Goal: Task Accomplishment & Management: Use online tool/utility

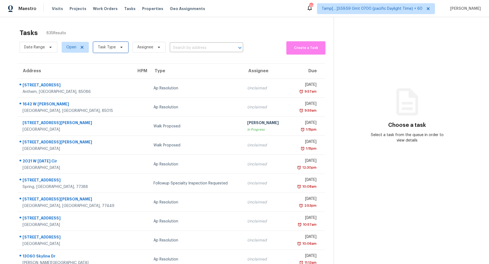
click at [122, 48] on span "Task Type" at bounding box center [110, 47] width 35 height 11
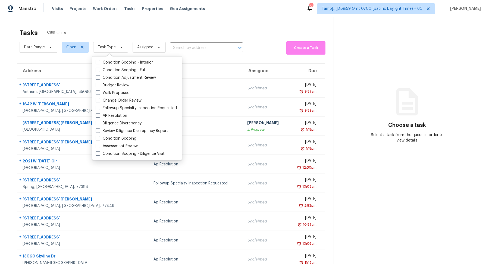
click at [219, 26] on div "Tasks 835 Results" at bounding box center [177, 33] width 314 height 14
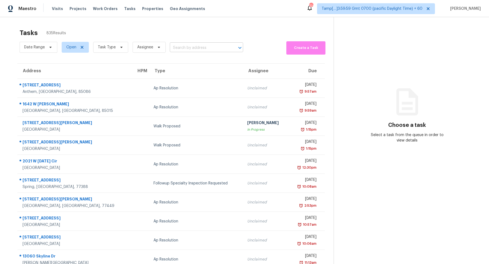
click at [201, 49] on input "text" at bounding box center [199, 48] width 58 height 8
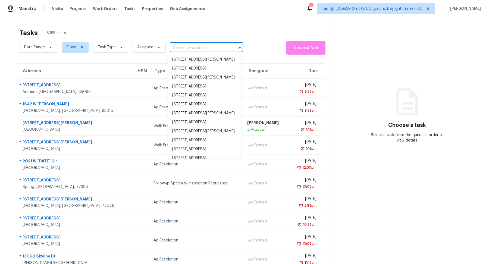
paste input "4247 Richmond Ave, Spring Branch, TX 78070"
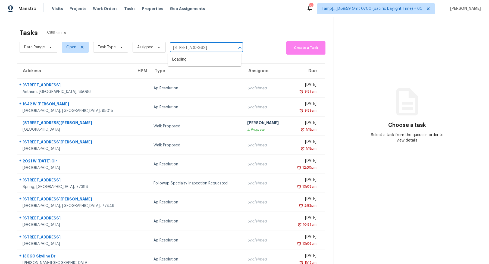
type input "4247 Richmond Ave, Spring Branch, TX 78070"
click at [207, 64] on li "4247 Richmond Ave, Spring Branch, TX 78070" at bounding box center [204, 59] width 73 height 9
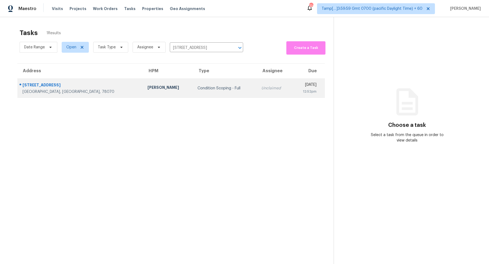
click at [193, 93] on td "Condition Scoping - Full" at bounding box center [225, 88] width 64 height 19
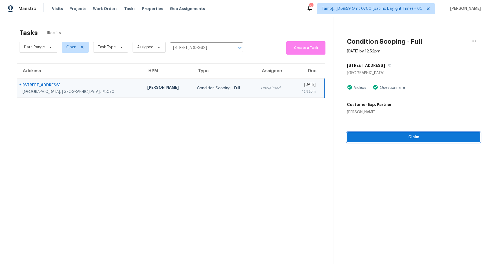
click at [408, 139] on span "Claim" at bounding box center [414, 137] width 125 height 7
click at [427, 135] on span "Start Assessment" at bounding box center [414, 137] width 125 height 7
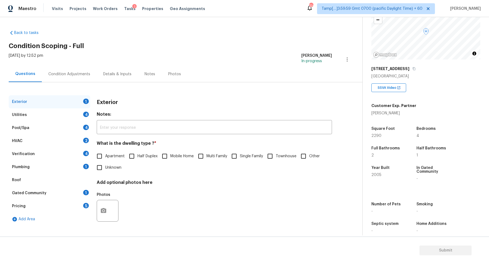
scroll to position [51, 0]
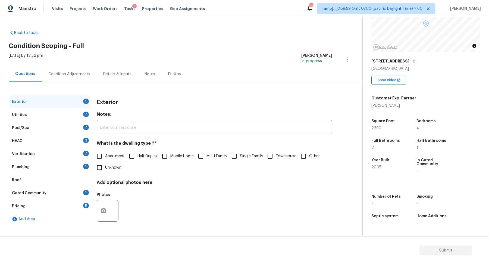
click at [238, 156] on input "Single Family" at bounding box center [234, 156] width 11 height 11
checkbox input "true"
click at [55, 116] on div "Utilities 4" at bounding box center [50, 115] width 82 height 13
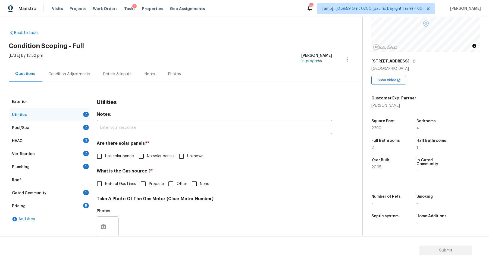
click at [141, 156] on input "No solar panels" at bounding box center [141, 156] width 11 height 11
checkbox input "true"
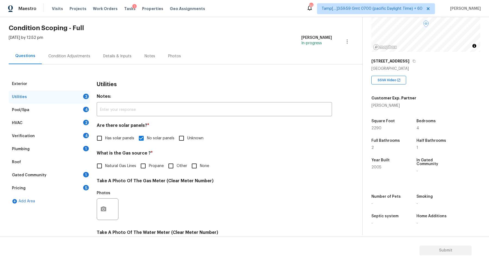
scroll to position [21, 0]
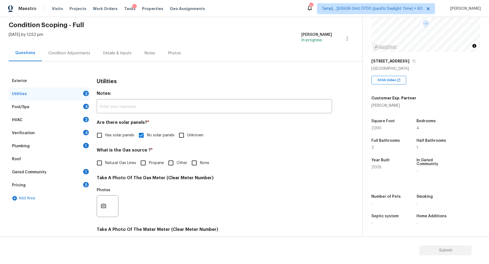
click at [199, 162] on input "None" at bounding box center [194, 162] width 11 height 11
checkbox input "true"
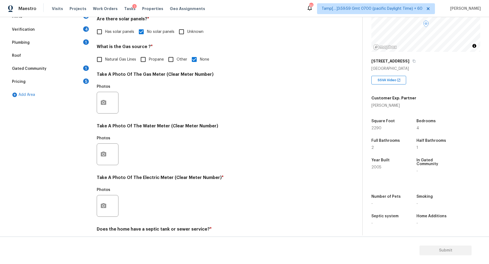
scroll to position [144, 0]
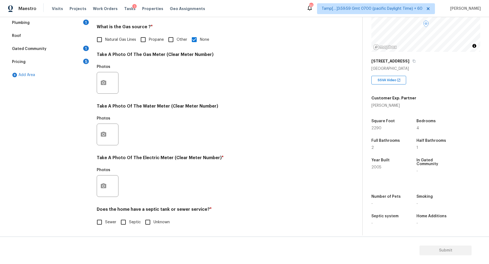
click at [124, 222] on input "Septic" at bounding box center [123, 222] width 11 height 11
checkbox input "true"
click at [241, 176] on div "Photos" at bounding box center [214, 182] width 235 height 35
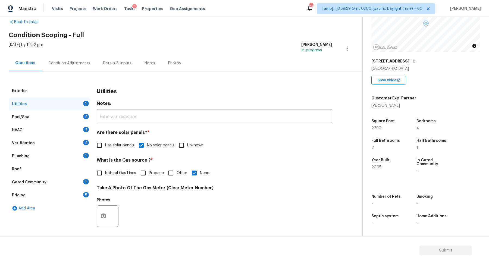
scroll to position [0, 0]
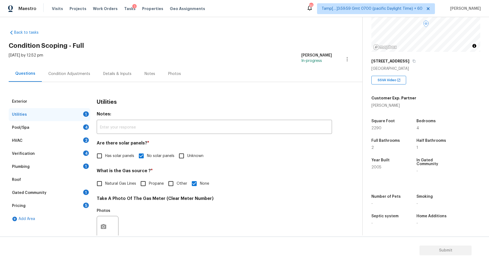
click at [44, 128] on div "Pool/Spa 4" at bounding box center [50, 127] width 82 height 13
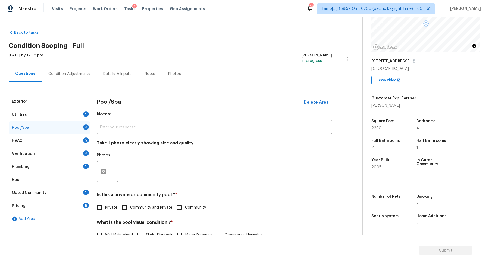
click at [52, 116] on div "Utilities 1" at bounding box center [50, 114] width 82 height 13
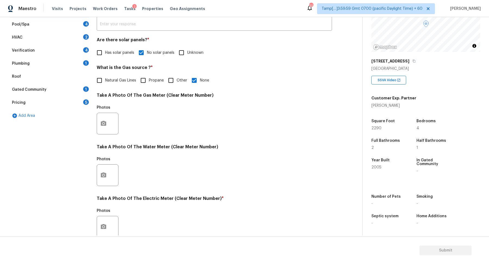
scroll to position [144, 0]
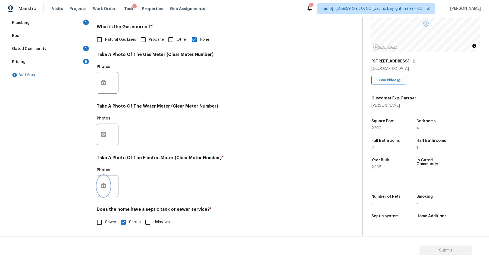
click at [101, 186] on icon "button" at bounding box center [103, 186] width 5 height 5
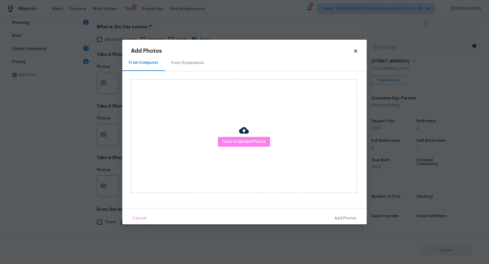
click at [239, 132] on img at bounding box center [244, 131] width 10 height 10
click at [241, 141] on span "Click to Upload Photos" at bounding box center [244, 142] width 44 height 7
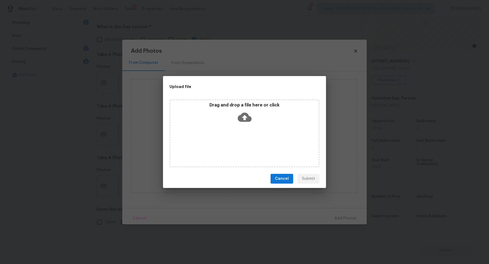
click at [244, 114] on icon at bounding box center [245, 117] width 14 height 9
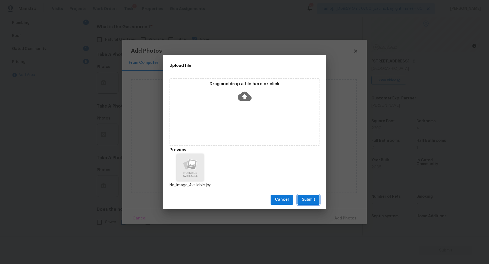
click at [309, 203] on span "Submit" at bounding box center [308, 200] width 13 height 7
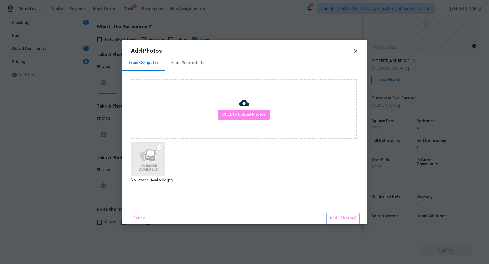
click at [340, 217] on span "Add 1 Photo(s)" at bounding box center [343, 218] width 27 height 7
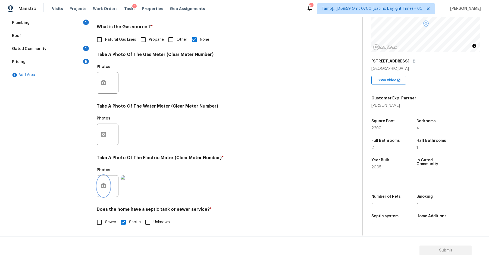
scroll to position [0, 0]
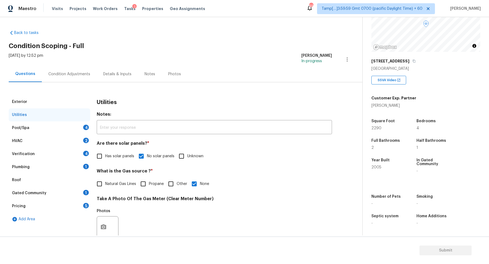
click at [53, 126] on div "Pool/Spa 4" at bounding box center [50, 128] width 82 height 13
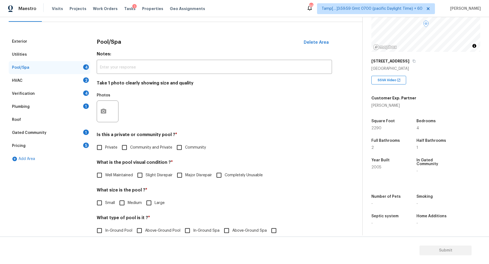
scroll to position [62, 0]
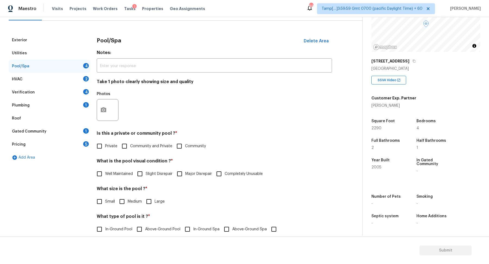
click at [99, 144] on input "Private" at bounding box center [99, 146] width 11 height 11
checkbox input "true"
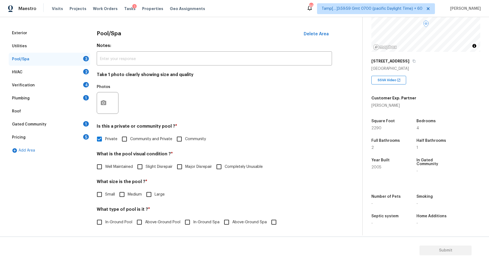
click at [100, 168] on input "Well Maintained" at bounding box center [99, 166] width 11 height 11
checkbox input "true"
click at [124, 197] on input "Medium" at bounding box center [121, 194] width 11 height 11
checkbox input "true"
click at [97, 223] on input "In-Ground Pool" at bounding box center [99, 222] width 11 height 11
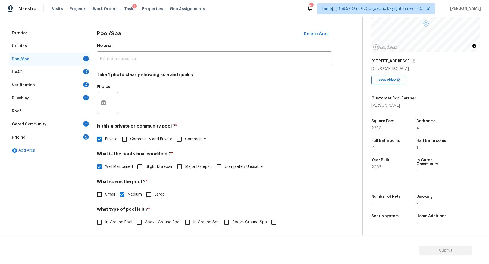
checkbox input "true"
click at [70, 223] on div "Exterior Utilities Pool/Spa HVAC 2 Verification 4 Plumbing 1 Roof Gated Communi…" at bounding box center [50, 131] width 82 height 209
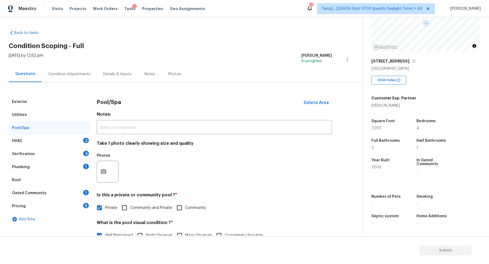
click at [33, 142] on div "HVAC 2" at bounding box center [50, 141] width 82 height 13
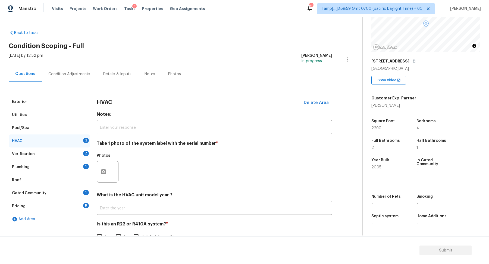
scroll to position [15, 0]
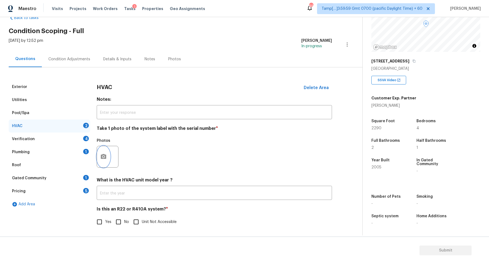
click at [106, 159] on icon "button" at bounding box center [103, 157] width 7 height 7
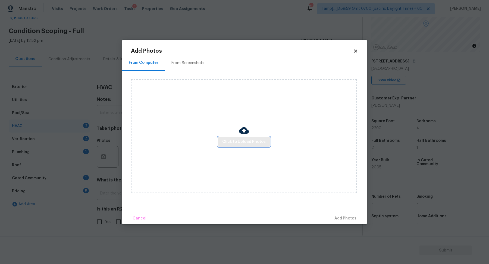
click at [232, 141] on span "Click to Upload Photos" at bounding box center [244, 142] width 44 height 7
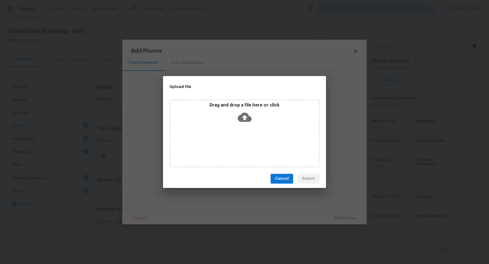
click at [241, 113] on icon at bounding box center [245, 117] width 14 height 14
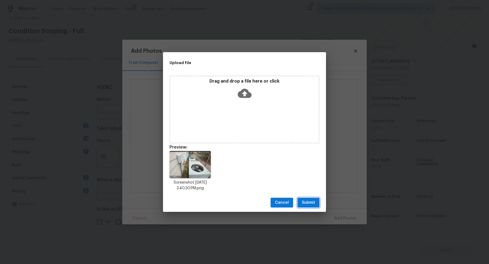
click at [316, 204] on button "Submit" at bounding box center [309, 203] width 22 height 10
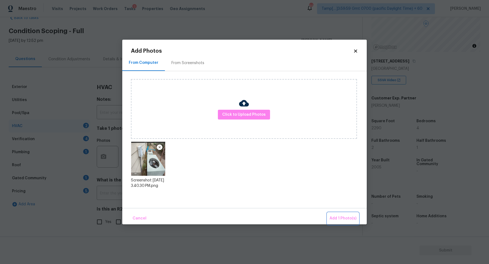
click at [340, 218] on span "Add 1 Photo(s)" at bounding box center [343, 218] width 27 height 7
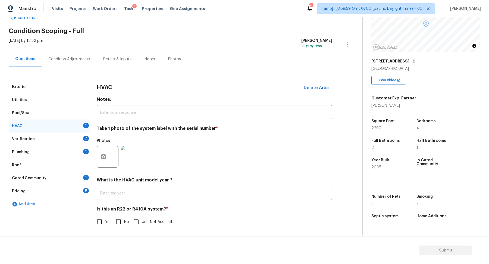
click at [139, 192] on input "text" at bounding box center [214, 193] width 235 height 13
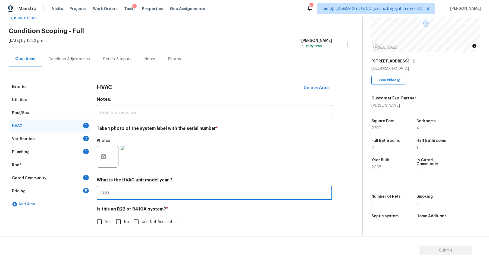
type input "1930"
click at [115, 222] on input "No" at bounding box center [118, 221] width 11 height 11
checkbox input "true"
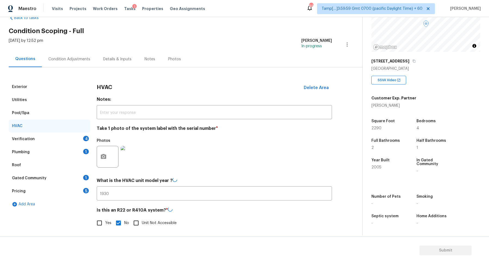
click at [60, 231] on div "Exterior Utilities Pool/Spa HVAC Verification 4 Plumbing 1 Roof Gated Community…" at bounding box center [50, 157] width 82 height 155
click at [43, 139] on div "Verification 4" at bounding box center [50, 139] width 82 height 13
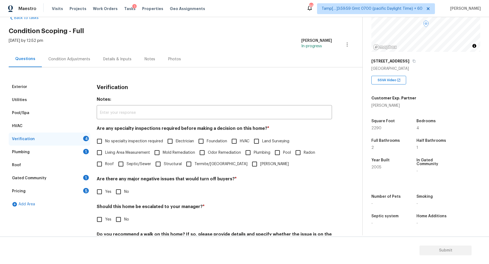
click at [100, 138] on input "No specialty inspection required" at bounding box center [99, 141] width 11 height 11
checkbox input "true"
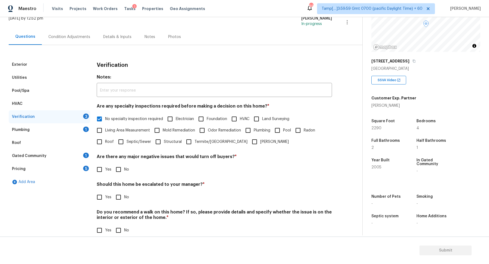
scroll to position [45, 0]
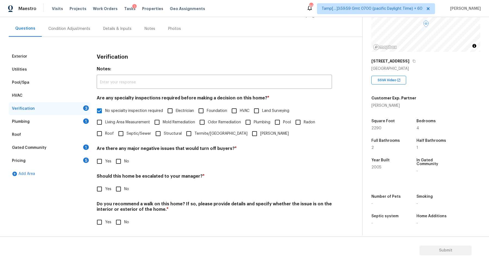
click at [117, 163] on input "No" at bounding box center [118, 161] width 11 height 11
checkbox input "true"
click at [121, 188] on input "No" at bounding box center [118, 189] width 11 height 11
checkbox input "true"
click at [121, 224] on input "No" at bounding box center [118, 222] width 11 height 11
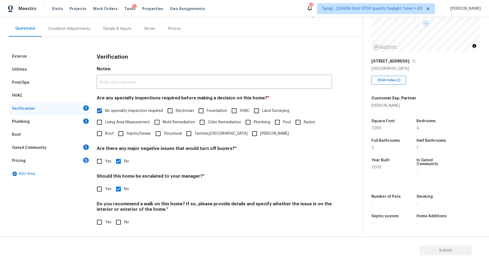
checkbox input "true"
click at [54, 121] on div "Plumbing 1" at bounding box center [50, 121] width 82 height 13
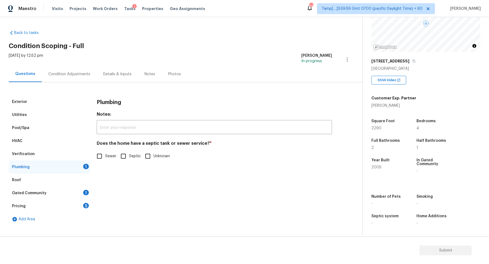
click at [124, 157] on input "Septic" at bounding box center [123, 156] width 11 height 11
checkbox input "true"
click at [32, 182] on div "Roof" at bounding box center [50, 180] width 82 height 13
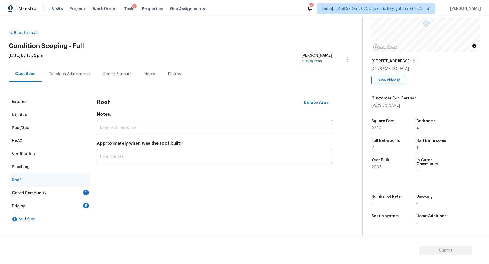
click at [53, 189] on div "Gated Community 1" at bounding box center [50, 193] width 82 height 13
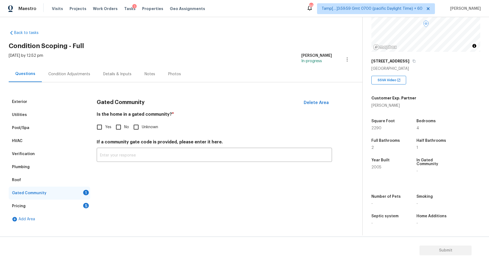
click at [116, 127] on input "No" at bounding box center [118, 127] width 11 height 11
checkbox input "true"
click at [37, 204] on div "Pricing 5" at bounding box center [50, 206] width 82 height 13
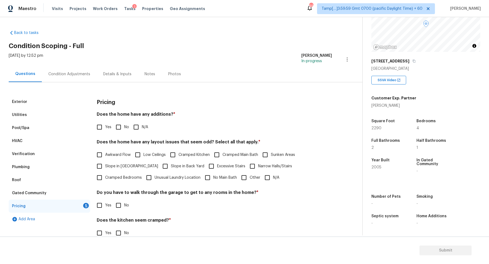
click at [123, 129] on input "No" at bounding box center [118, 127] width 11 height 11
checkbox input "true"
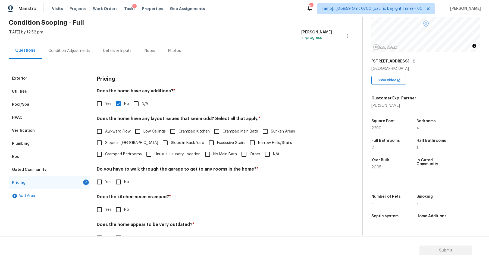
scroll to position [27, 0]
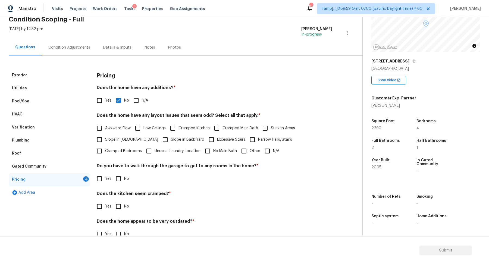
click at [262, 151] on input "N/A" at bounding box center [267, 150] width 11 height 11
checkbox input "true"
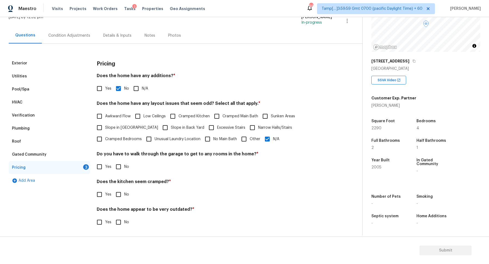
click at [119, 163] on input "No" at bounding box center [118, 166] width 11 height 11
checkbox input "true"
click at [117, 195] on input "No" at bounding box center [118, 194] width 11 height 11
checkbox input "true"
click at [116, 226] on input "No" at bounding box center [118, 222] width 11 height 11
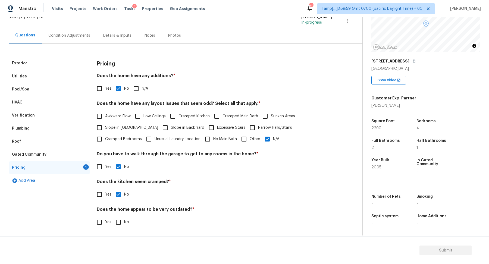
checkbox input "true"
click at [72, 33] on div "Condition Adjustments" at bounding box center [69, 35] width 42 height 5
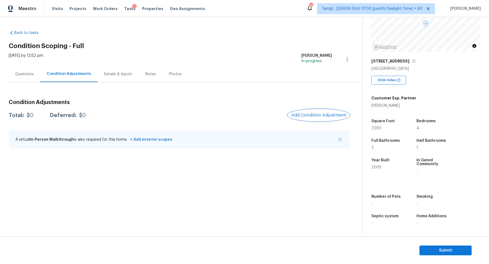
click at [312, 113] on span "Add Condition Adjustment" at bounding box center [319, 115] width 55 height 5
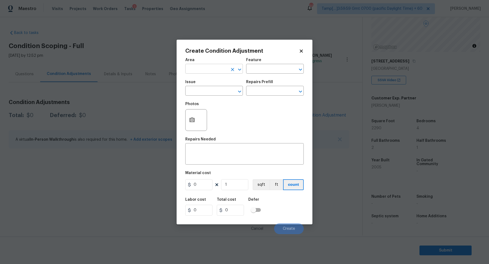
click at [243, 67] on icon "Open" at bounding box center [240, 69] width 7 height 7
click at [302, 67] on icon "Open" at bounding box center [300, 69] width 7 height 7
type input "Interior Overall"
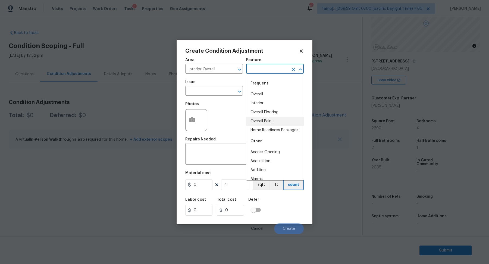
type input "Overall Paint"
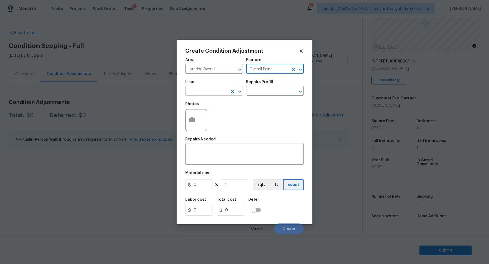
click at [242, 91] on icon "Open" at bounding box center [240, 91] width 7 height 7
click at [302, 89] on icon "Open" at bounding box center [300, 91] width 7 height 7
type input "ACQ: Paint"
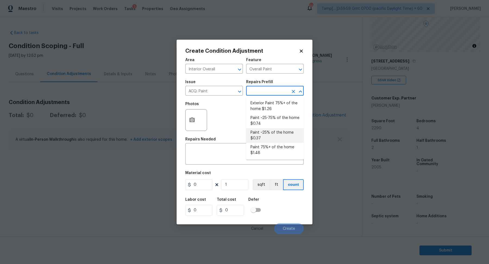
click at [283, 130] on li "Paint ~25% of the home $0.37" at bounding box center [275, 135] width 58 height 15
type input "Acquisition"
type textarea "Acquisition Scope: ~25% of the home needs interior paint"
type input "0.37"
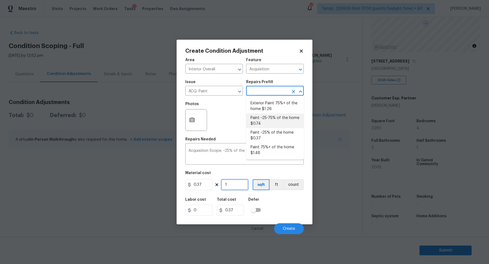
click at [234, 182] on input "1" at bounding box center [234, 184] width 27 height 11
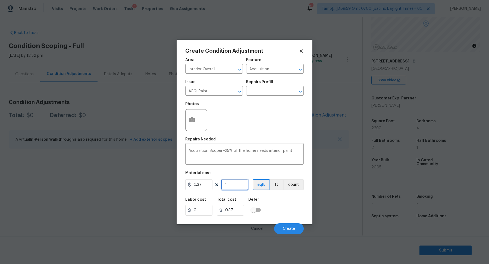
type input "0"
type input "2"
type input "0.74"
type input "22"
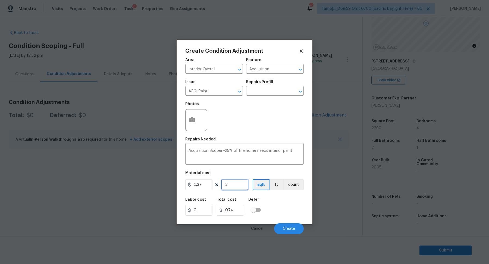
type input "8.14"
type input "229"
type input "84.73"
type input "2290"
type input "847.3"
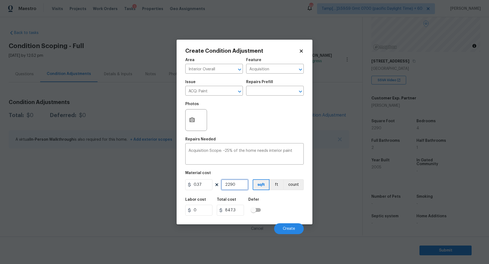
type input "2290"
click at [276, 171] on div "Material cost" at bounding box center [244, 174] width 119 height 7
click at [289, 225] on button "Create" at bounding box center [289, 229] width 30 height 11
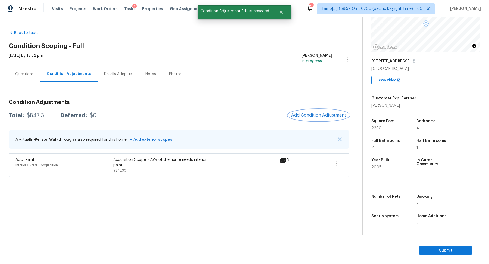
click at [315, 117] on span "Add Condition Adjustment" at bounding box center [319, 115] width 55 height 5
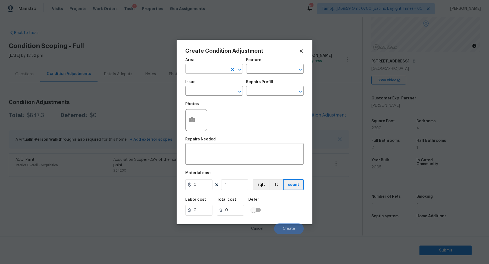
click at [240, 69] on icon "Open" at bounding box center [239, 70] width 3 height 2
click at [303, 70] on icon "Open" at bounding box center [300, 69] width 7 height 7
type input "Interior Overall"
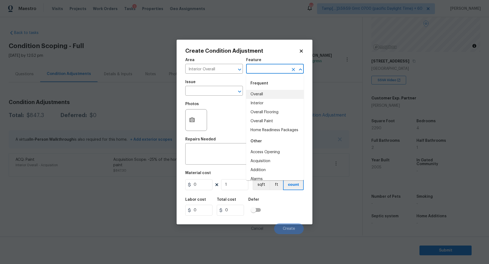
type input "Overall"
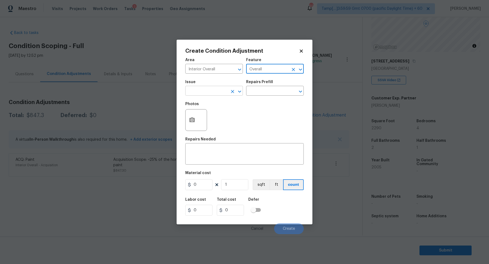
click at [239, 92] on icon "Open" at bounding box center [239, 92] width 3 height 2
click at [302, 91] on icon "Open" at bounding box center [300, 92] width 3 height 2
type input "ACQ: Flooring"
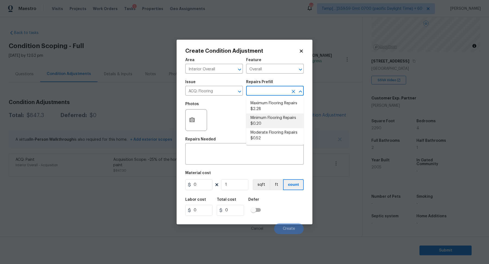
click at [278, 119] on li "Minimum Flooring Repairs $0.20" at bounding box center [275, 121] width 58 height 15
type input "Acquisition"
type textarea "Acquisition Scope: Minimum flooring repairs"
type input "0.2"
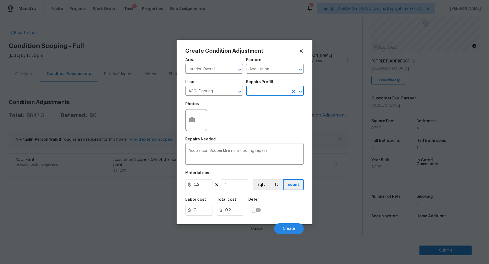
click at [240, 121] on div "Photos" at bounding box center [244, 116] width 119 height 35
click at [235, 186] on input "1" at bounding box center [234, 184] width 27 height 11
click at [263, 189] on button "sqft" at bounding box center [261, 184] width 17 height 11
click at [233, 188] on input "1" at bounding box center [234, 184] width 27 height 11
type input "0"
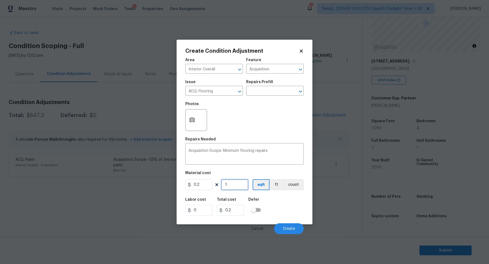
type input "0"
type input "2"
type input "0.4"
type input "22"
type input "4.4"
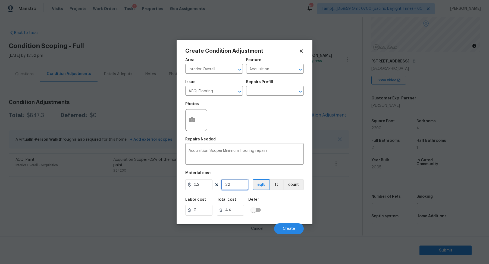
type input "229"
type input "45.8"
type input "2290"
type input "458"
type input "2290"
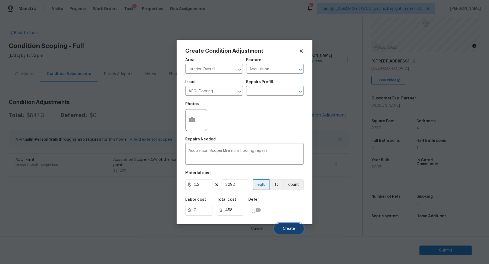
click at [286, 230] on span "Create" at bounding box center [289, 229] width 12 height 4
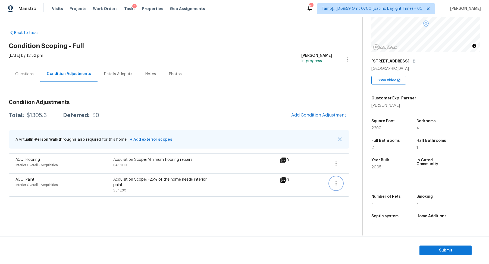
click at [338, 183] on icon "button" at bounding box center [336, 183] width 7 height 7
click at [351, 185] on link "Edit" at bounding box center [367, 182] width 46 height 8
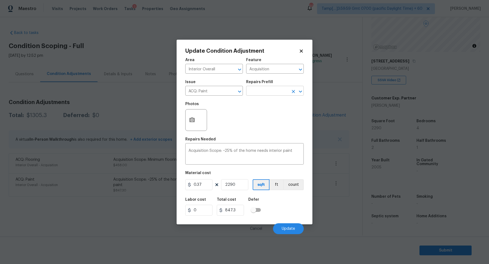
click at [300, 94] on icon "Open" at bounding box center [300, 91] width 7 height 7
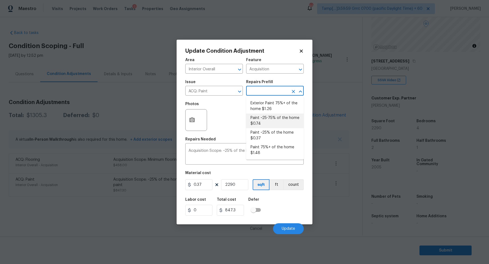
click at [282, 122] on li "Paint ~25-75% of the home $0.74" at bounding box center [275, 121] width 58 height 15
type textarea "Acquisition Scope: ~25 - 75% of the home needs interior paint"
type input "0.74"
type input "1694.6"
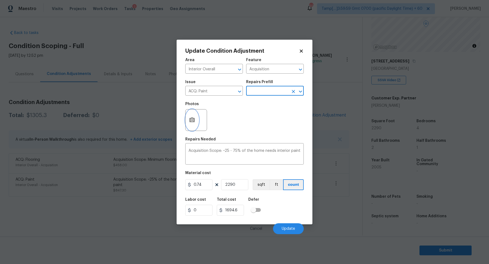
click at [192, 119] on icon "button" at bounding box center [192, 119] width 5 height 5
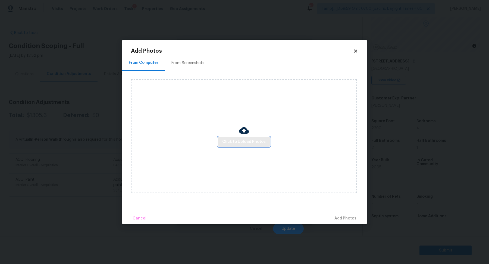
click at [247, 145] on span "Click to Upload Photos" at bounding box center [244, 142] width 44 height 7
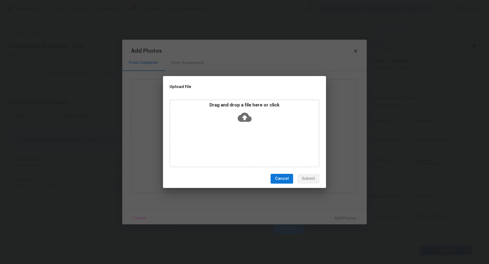
click at [242, 116] on icon at bounding box center [245, 117] width 14 height 9
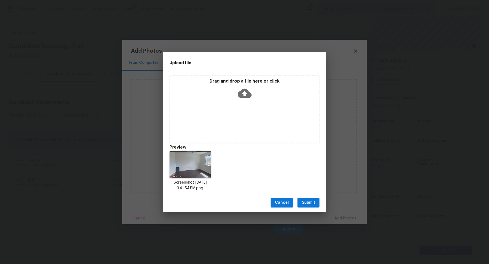
click at [309, 202] on span "Submit" at bounding box center [308, 203] width 13 height 7
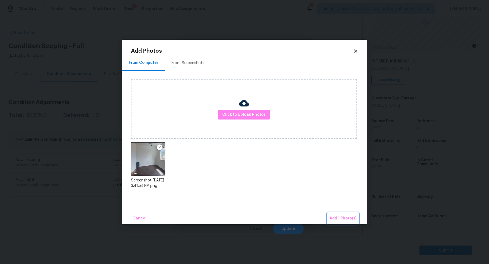
click at [340, 216] on span "Add 1 Photo(s)" at bounding box center [343, 218] width 27 height 7
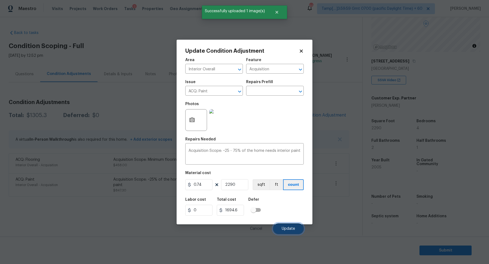
click at [294, 227] on span "Update" at bounding box center [288, 229] width 13 height 4
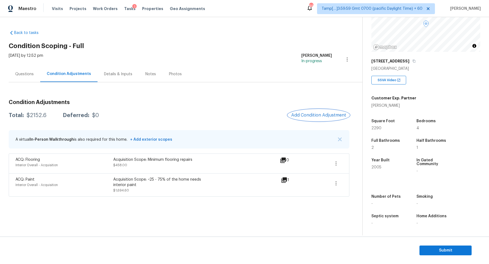
click at [309, 115] on span "Add Condition Adjustment" at bounding box center [319, 115] width 55 height 5
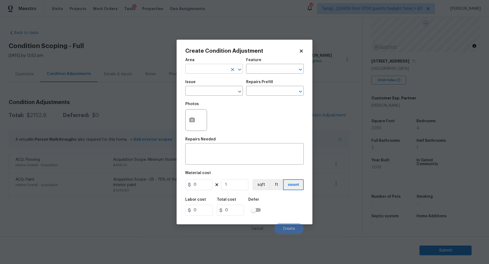
click at [240, 69] on icon "Open" at bounding box center [240, 69] width 7 height 7
click at [300, 69] on icon "Open" at bounding box center [300, 69] width 7 height 7
type input "Interior Overall"
click at [239, 93] on icon "Open" at bounding box center [240, 91] width 7 height 7
type input "Odor"
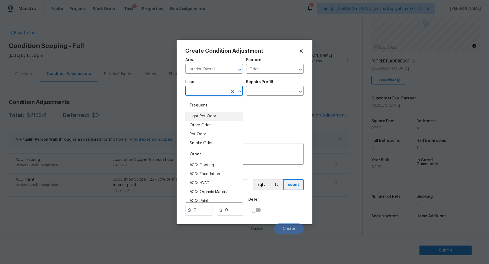
click at [210, 118] on li "Light Pet Odor" at bounding box center [214, 116] width 58 height 9
type input "Light Pet Odor"
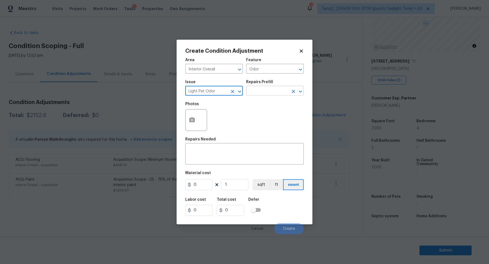
click at [304, 92] on icon "Open" at bounding box center [300, 91] width 7 height 7
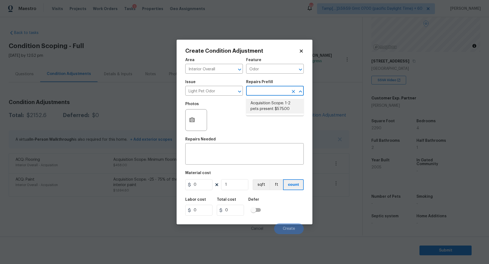
click at [284, 105] on li "Acquisition Scope: 1-2 pets present $575.00" at bounding box center [275, 106] width 58 height 15
type textarea "Acquisition Scope: 1-2 pets present"
type input "575"
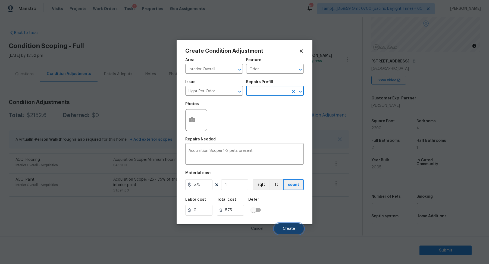
click at [287, 225] on button "Create" at bounding box center [289, 229] width 30 height 11
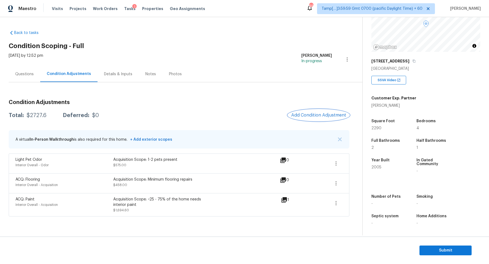
click at [309, 112] on button "Add Condition Adjustment" at bounding box center [318, 115] width 61 height 11
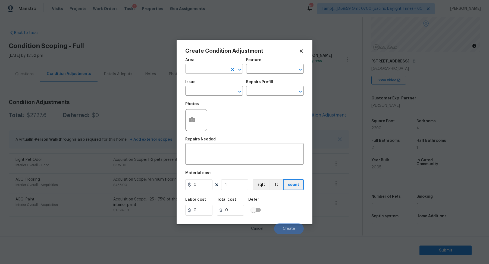
click at [242, 68] on icon "Open" at bounding box center [240, 69] width 7 height 7
click at [212, 85] on li "HVAC" at bounding box center [214, 81] width 58 height 9
click at [303, 72] on icon "Open" at bounding box center [300, 69] width 7 height 7
type input "HVAC"
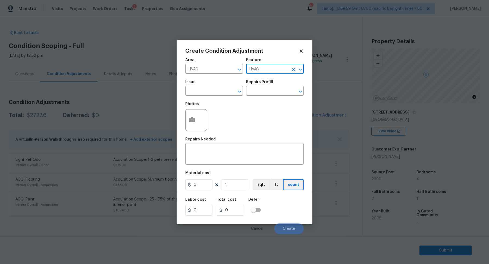
scroll to position [51, 0]
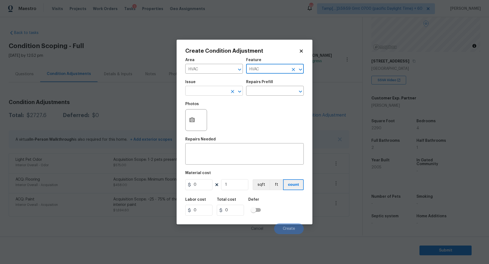
click at [240, 91] on icon "Open" at bounding box center [240, 91] width 7 height 7
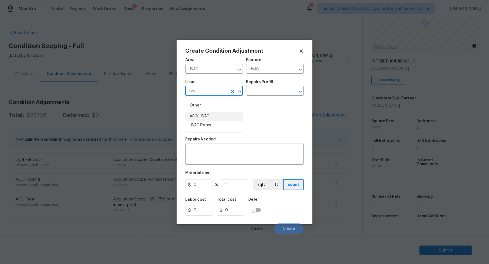
click at [215, 114] on li "ACQ: HVAC" at bounding box center [214, 116] width 58 height 9
click at [303, 89] on icon "Open" at bounding box center [300, 91] width 7 height 7
type input "ACQ: HVAC"
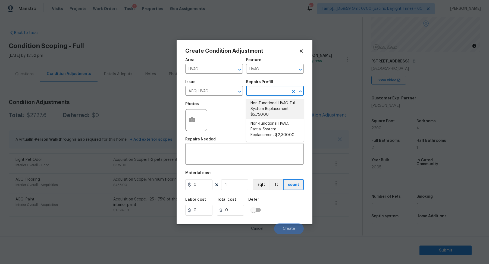
click at [276, 105] on li "Non-Functional HVAC. Full System Replacement $5,750.00" at bounding box center [275, 109] width 58 height 20
type input "Acquisition"
type input "5750"
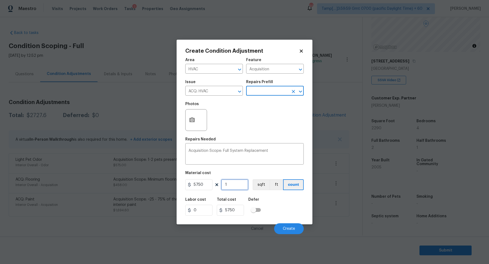
click at [236, 187] on input "1" at bounding box center [234, 184] width 27 height 11
type input "0"
type input "2"
type input "11500"
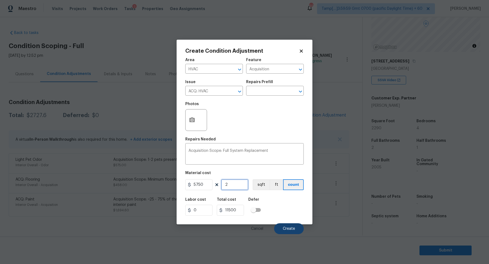
type input "2"
click at [288, 227] on span "Create" at bounding box center [289, 229] width 12 height 4
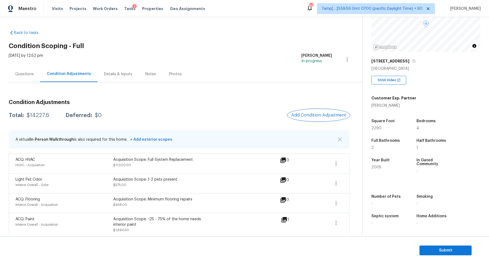
click at [312, 114] on span "Add Condition Adjustment" at bounding box center [319, 115] width 55 height 5
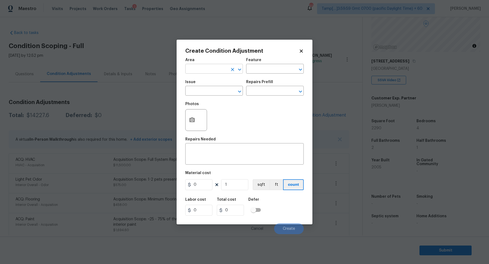
click at [240, 72] on icon "Open" at bounding box center [240, 69] width 7 height 7
click at [302, 70] on icon "Open" at bounding box center [300, 69] width 7 height 7
type input "Exterior Overall"
type input "p"
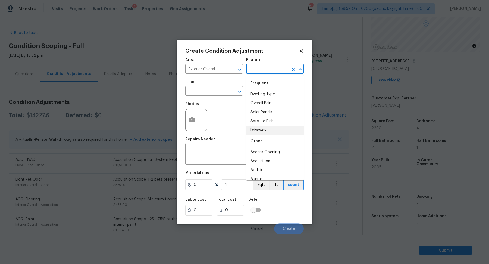
click at [271, 129] on li "Driveway" at bounding box center [275, 130] width 58 height 9
type input "Driveway"
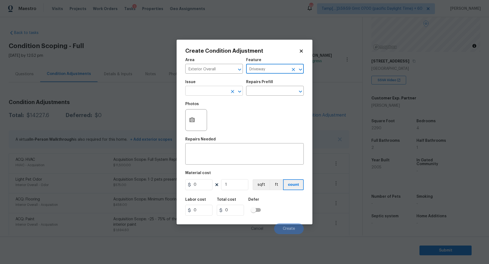
click at [240, 95] on div "​" at bounding box center [214, 91] width 58 height 8
click at [299, 95] on button "Open" at bounding box center [301, 92] width 8 height 8
type input "Pressure Washing"
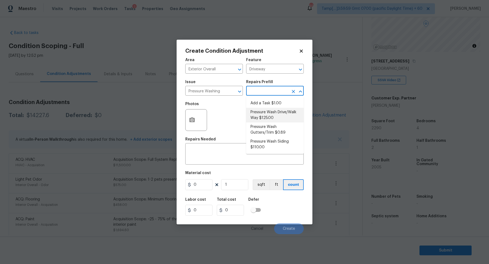
click at [282, 114] on li "Pressure Wash Drive/Walk Way $125.00" at bounding box center [275, 115] width 58 height 15
type input "Siding"
type textarea "Pressure wash the driveways/walkways as directed by the PM. Ensure that all deb…"
type input "125"
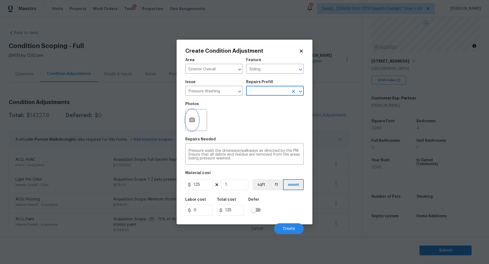
click at [195, 120] on button "button" at bounding box center [192, 120] width 13 height 21
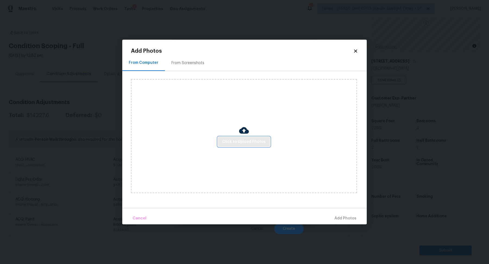
click at [242, 144] on span "Click to Upload Photos" at bounding box center [244, 142] width 44 height 7
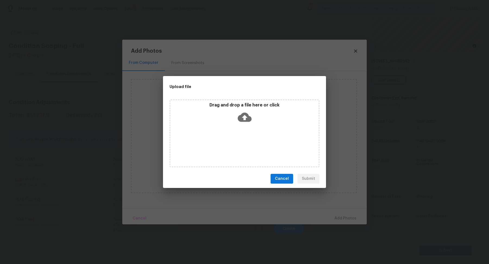
click at [241, 118] on icon at bounding box center [245, 117] width 14 height 9
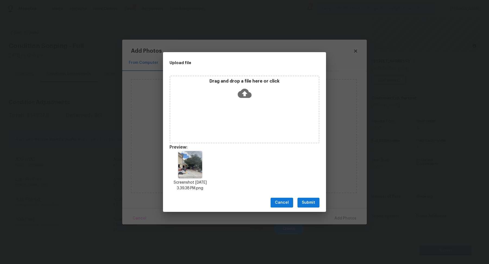
click at [307, 202] on span "Submit" at bounding box center [308, 203] width 13 height 7
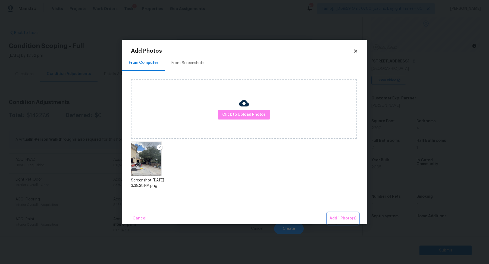
click at [350, 220] on span "Add 1 Photo(s)" at bounding box center [343, 218] width 27 height 7
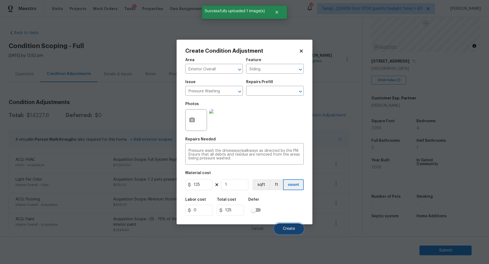
click at [294, 228] on span "Create" at bounding box center [289, 229] width 12 height 4
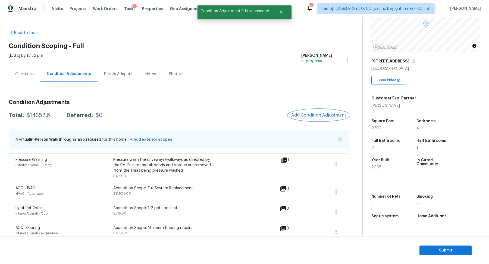
click at [319, 117] on span "Add Condition Adjustment" at bounding box center [319, 115] width 55 height 5
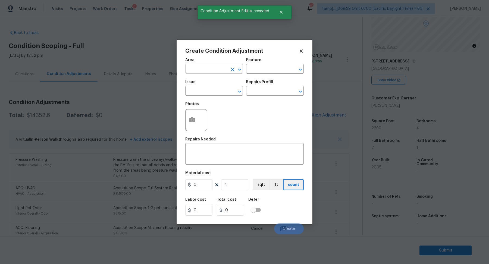
click at [241, 68] on icon "Open" at bounding box center [240, 69] width 7 height 7
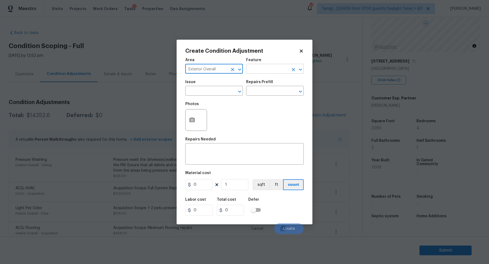
click at [302, 71] on icon "Open" at bounding box center [300, 69] width 7 height 7
type input "Exterior Overall"
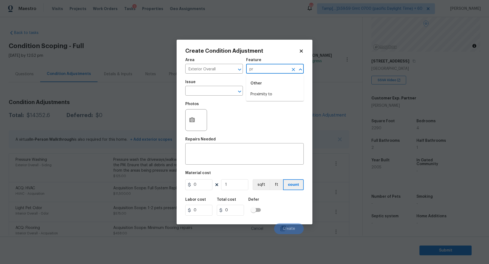
type input "p"
click at [242, 92] on icon "Open" at bounding box center [240, 91] width 7 height 7
type input "Siding"
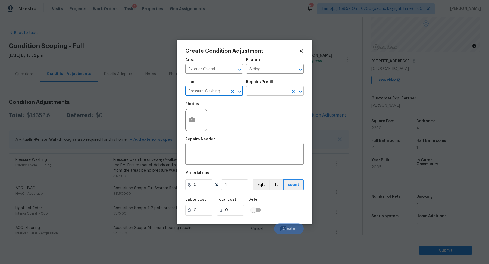
click at [301, 92] on icon "Open" at bounding box center [300, 91] width 7 height 7
type input "Pressure Washing"
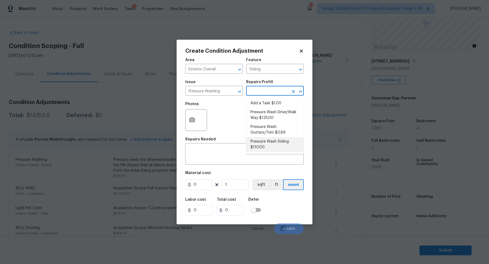
click at [290, 141] on li "Pressure Wash Siding $110.00" at bounding box center [275, 144] width 58 height 15
type textarea "Protect areas as needed for pressure washing. Pressure wash the siding on the h…"
type input "110"
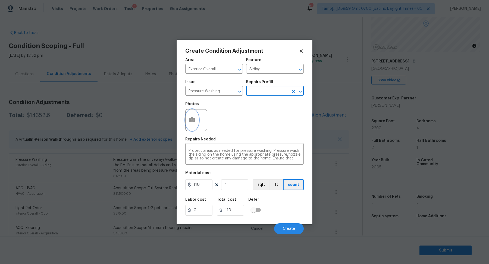
click at [191, 118] on icon "button" at bounding box center [192, 119] width 5 height 5
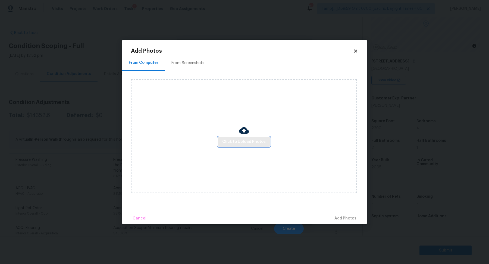
click at [240, 140] on span "Click to Upload Photos" at bounding box center [244, 142] width 44 height 7
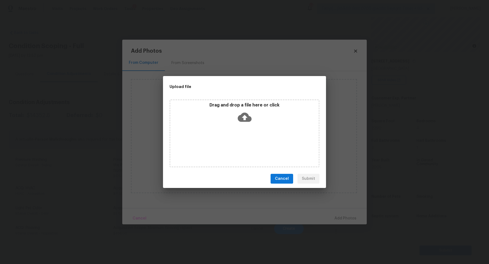
click at [240, 118] on icon at bounding box center [245, 117] width 14 height 9
click at [245, 120] on icon at bounding box center [245, 117] width 14 height 14
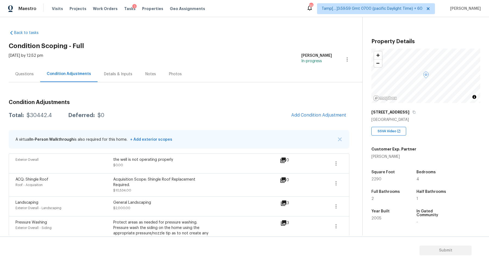
click at [26, 75] on div "Questions" at bounding box center [24, 74] width 18 height 5
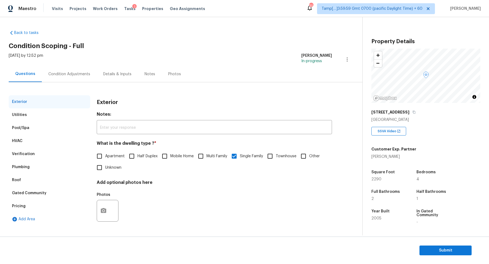
click at [69, 76] on div "Condition Adjustments" at bounding box center [69, 74] width 42 height 5
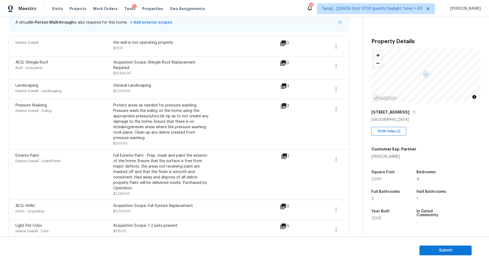
scroll to position [160, 0]
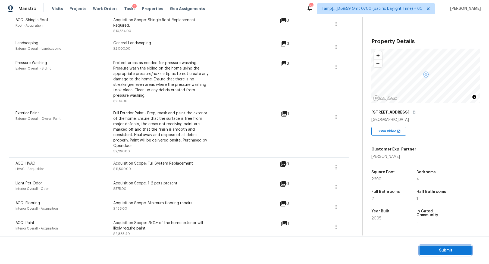
click at [446, 250] on span "Submit" at bounding box center [446, 250] width 44 height 7
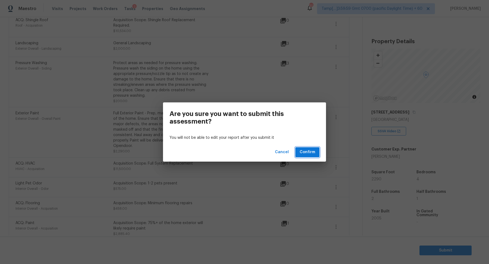
click at [308, 152] on span "Confirm" at bounding box center [308, 152] width 16 height 7
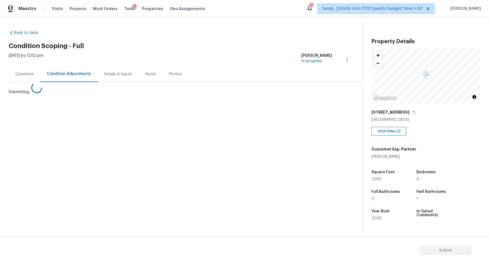
scroll to position [0, 0]
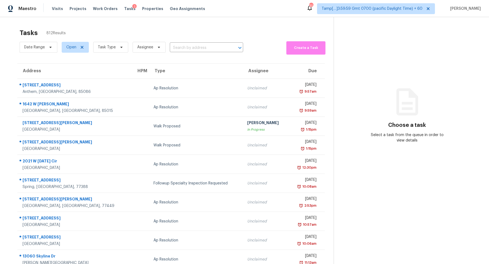
click at [126, 5] on div "Visits Projects Work Orders Tasks 1 Properties Geo Assignments" at bounding box center [132, 8] width 160 height 11
click at [124, 8] on span "Tasks" at bounding box center [129, 9] width 11 height 4
click at [124, 9] on span "Tasks" at bounding box center [129, 9] width 11 height 4
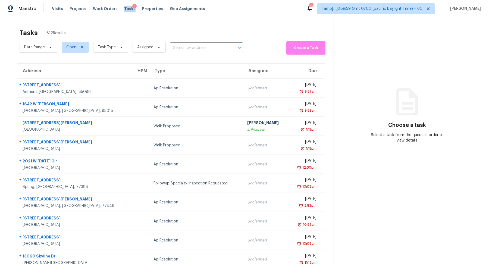
click at [128, 20] on div "Tasks 812 Results Date Range Open Task Type Assignee ​ Create a Task Address HP…" at bounding box center [244, 150] width 489 height 266
click at [124, 10] on span "Tasks" at bounding box center [129, 9] width 11 height 4
click at [153, 46] on span "Assignee" at bounding box center [149, 47] width 33 height 11
type input "pra"
click at [181, 65] on div at bounding box center [162, 65] width 63 height 17
